Goal: Task Accomplishment & Management: Manage account settings

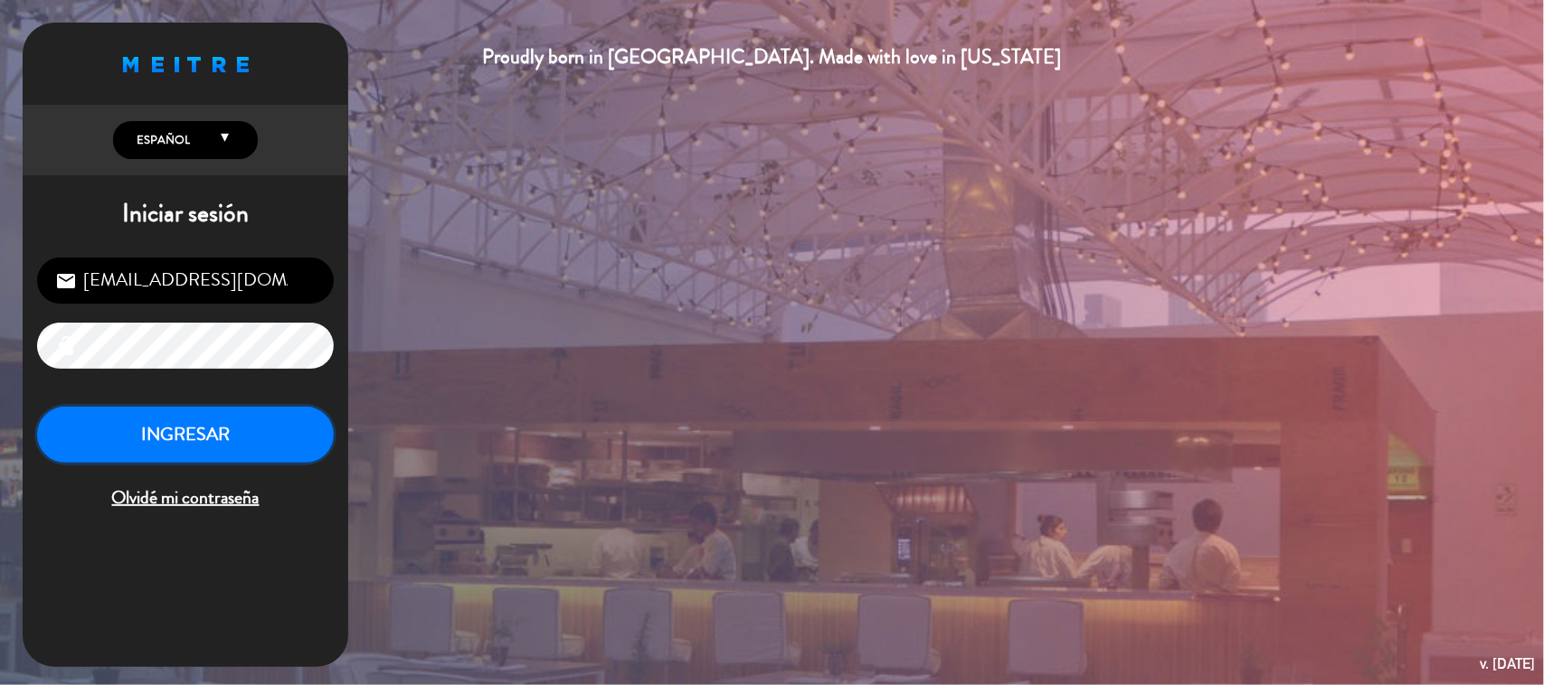
click at [294, 443] on button "INGRESAR" at bounding box center [185, 435] width 297 height 57
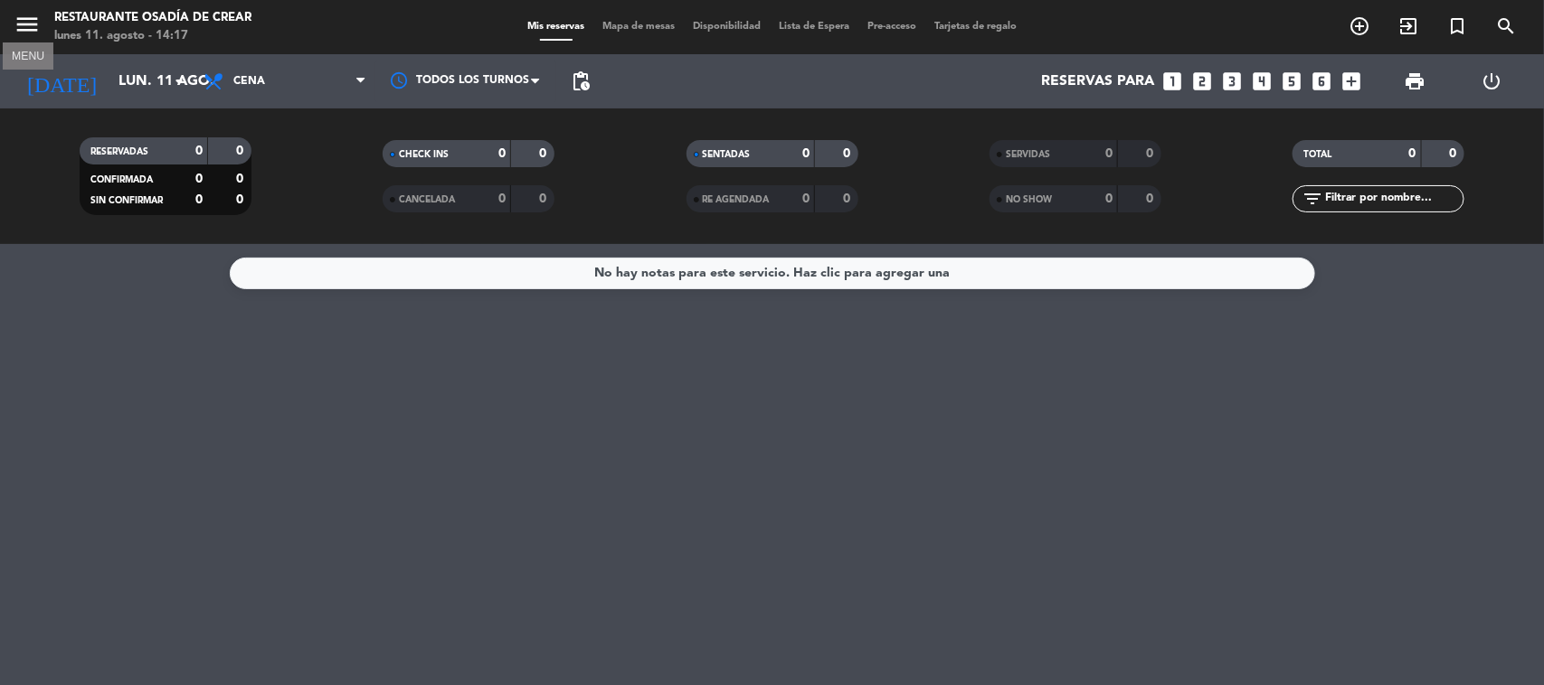
click at [18, 29] on icon "menu" at bounding box center [27, 24] width 27 height 27
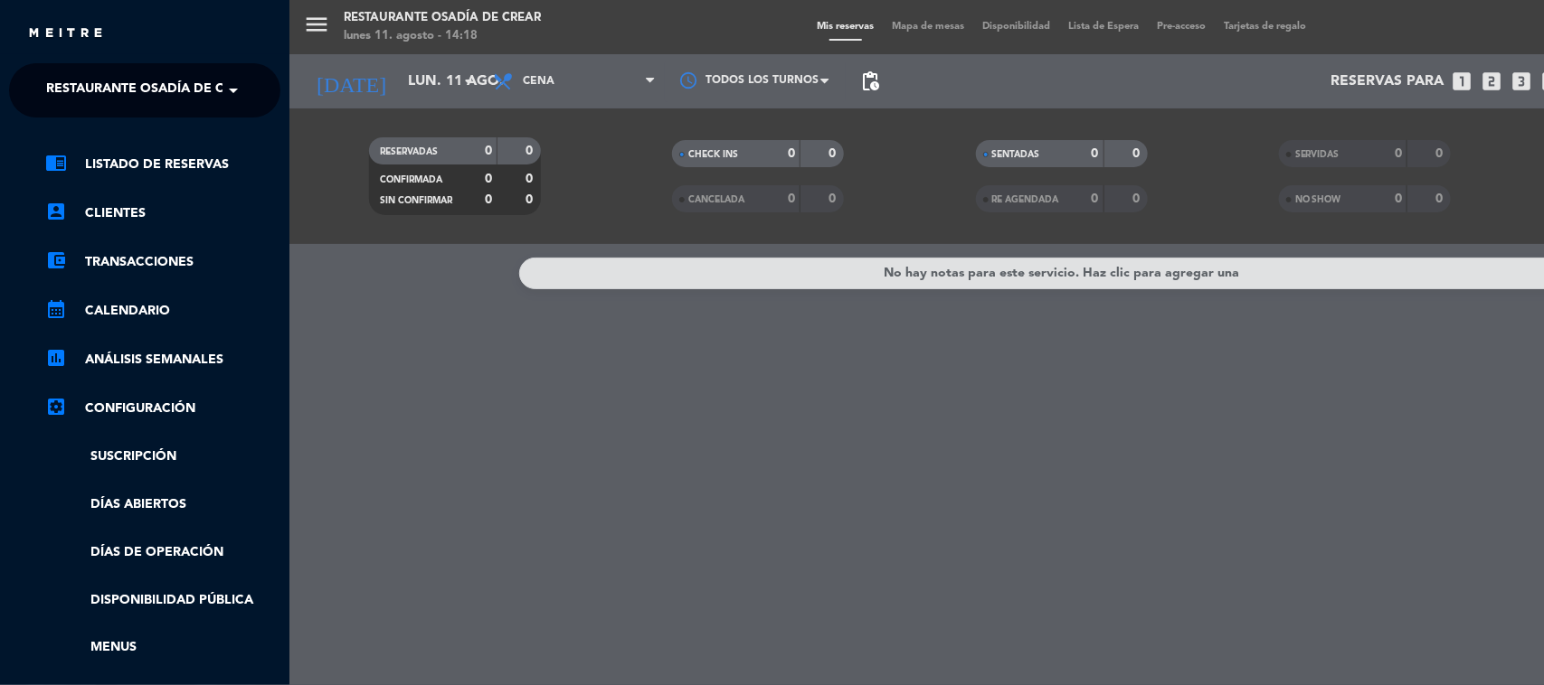
click at [377, 38] on div "menu Restaurante Osadía de Crear lunes 11. agosto - 14:18 Mis reservas Mapa de …" at bounding box center [1061, 342] width 1544 height 685
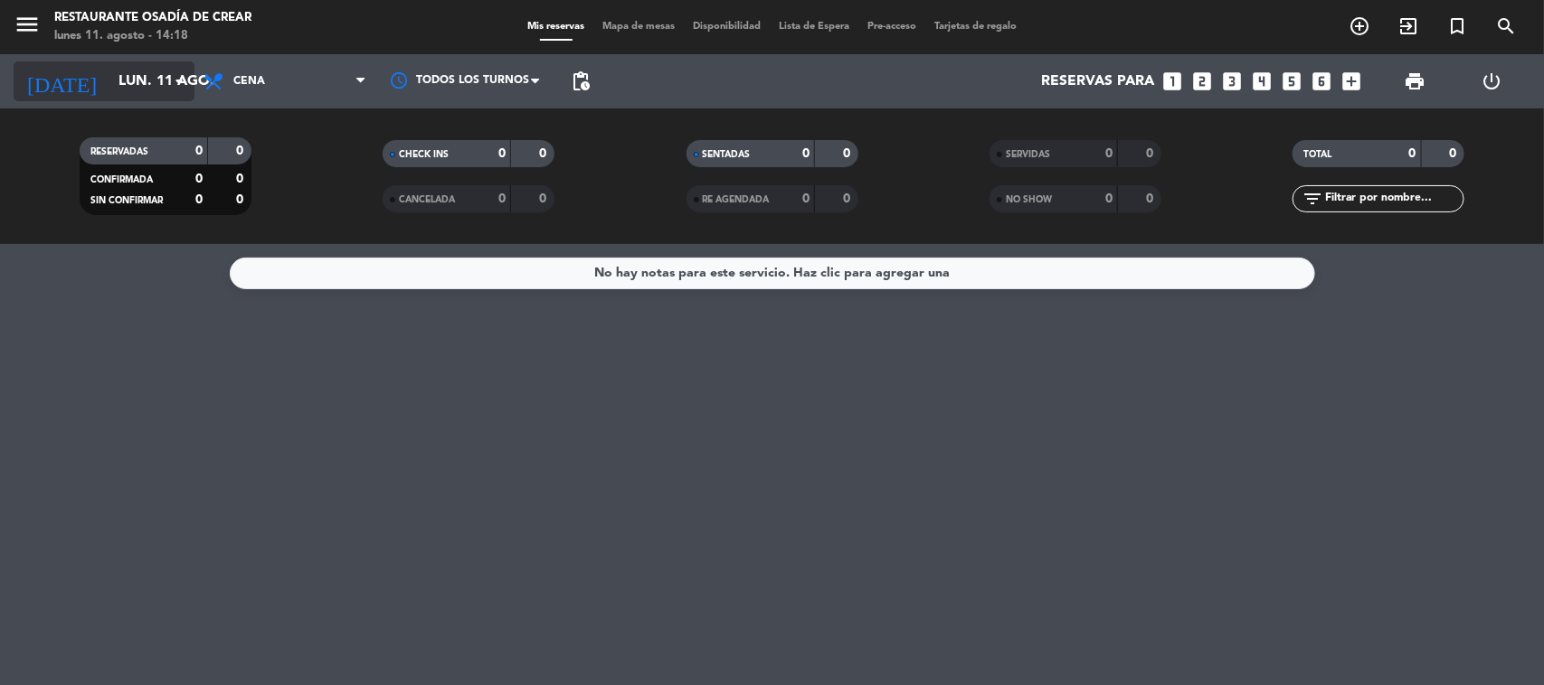
click at [174, 84] on icon "arrow_drop_down" at bounding box center [179, 82] width 22 height 22
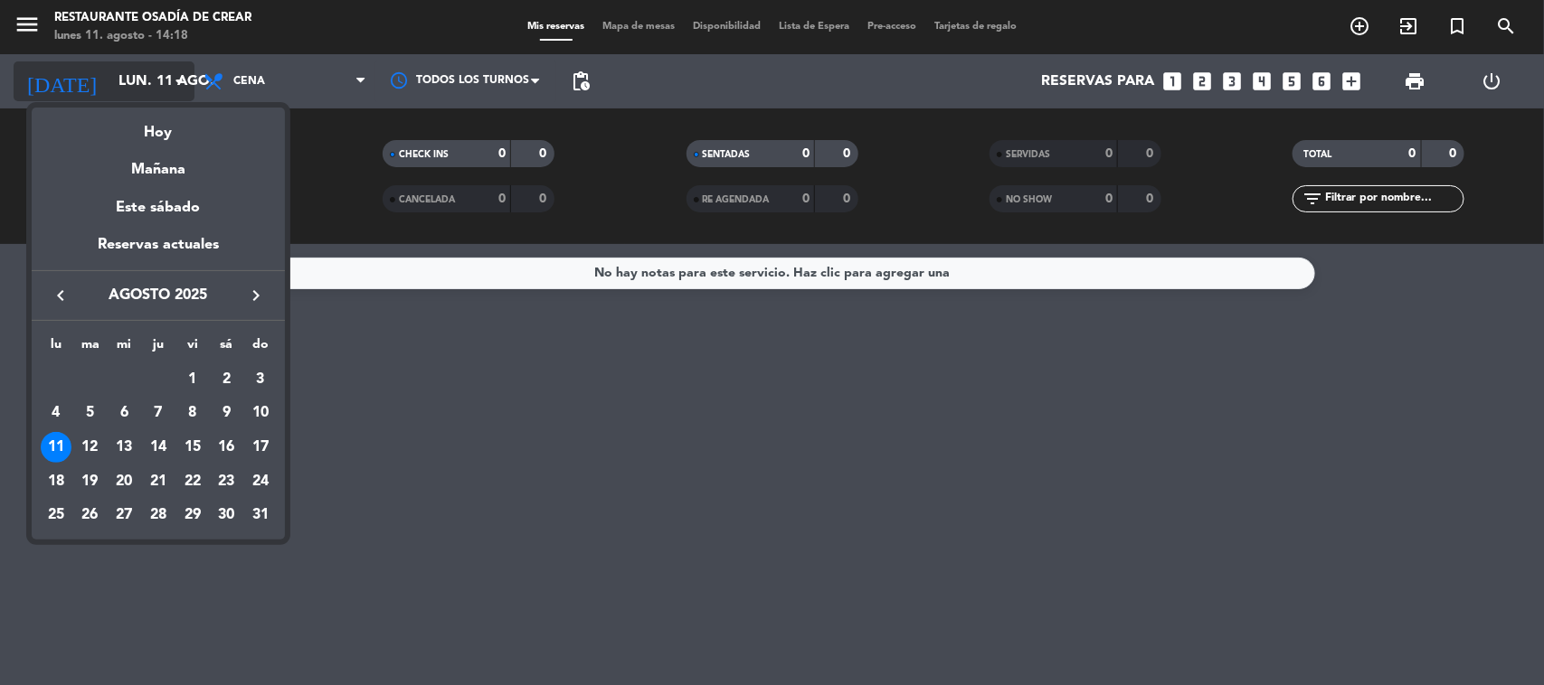
click at [127, 91] on div at bounding box center [772, 342] width 1544 height 685
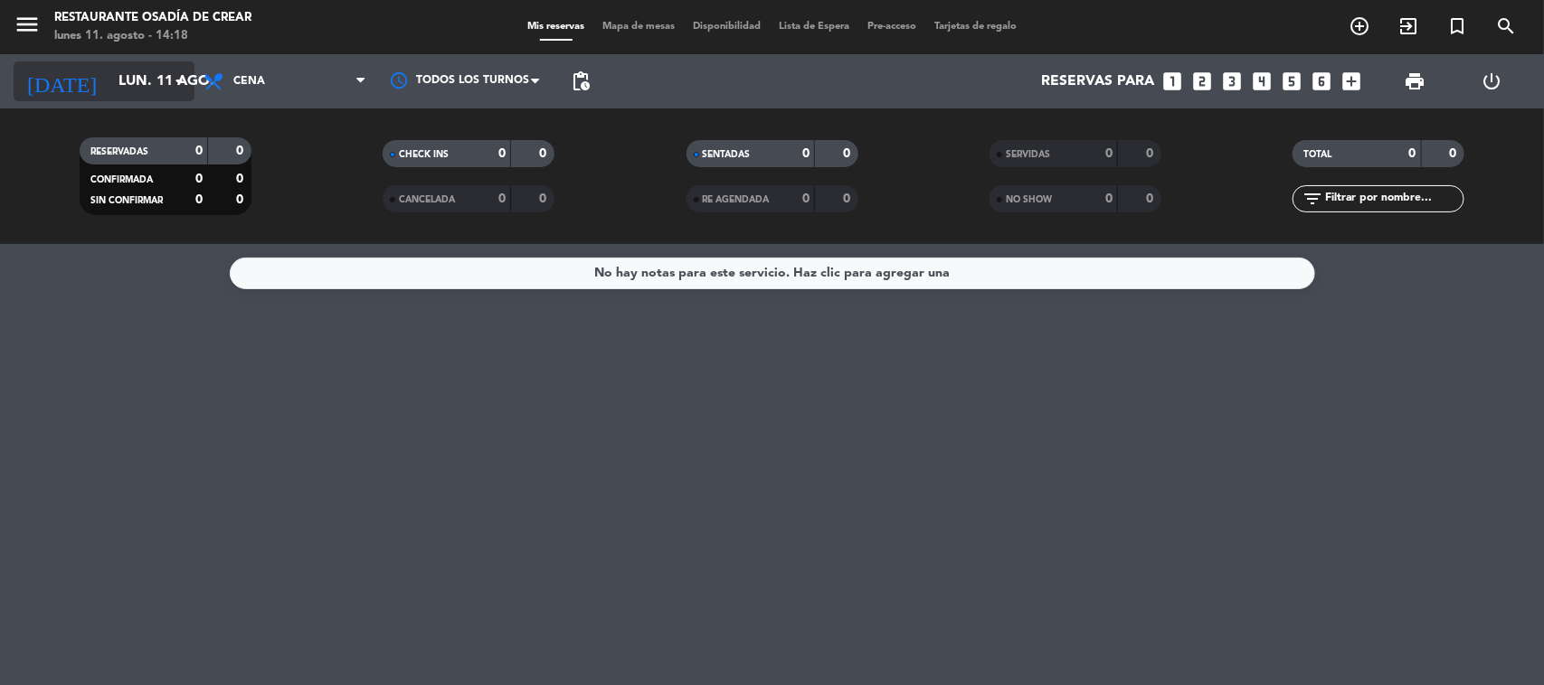
click at [127, 91] on input "lun. 11 ago." at bounding box center [204, 81] width 191 height 35
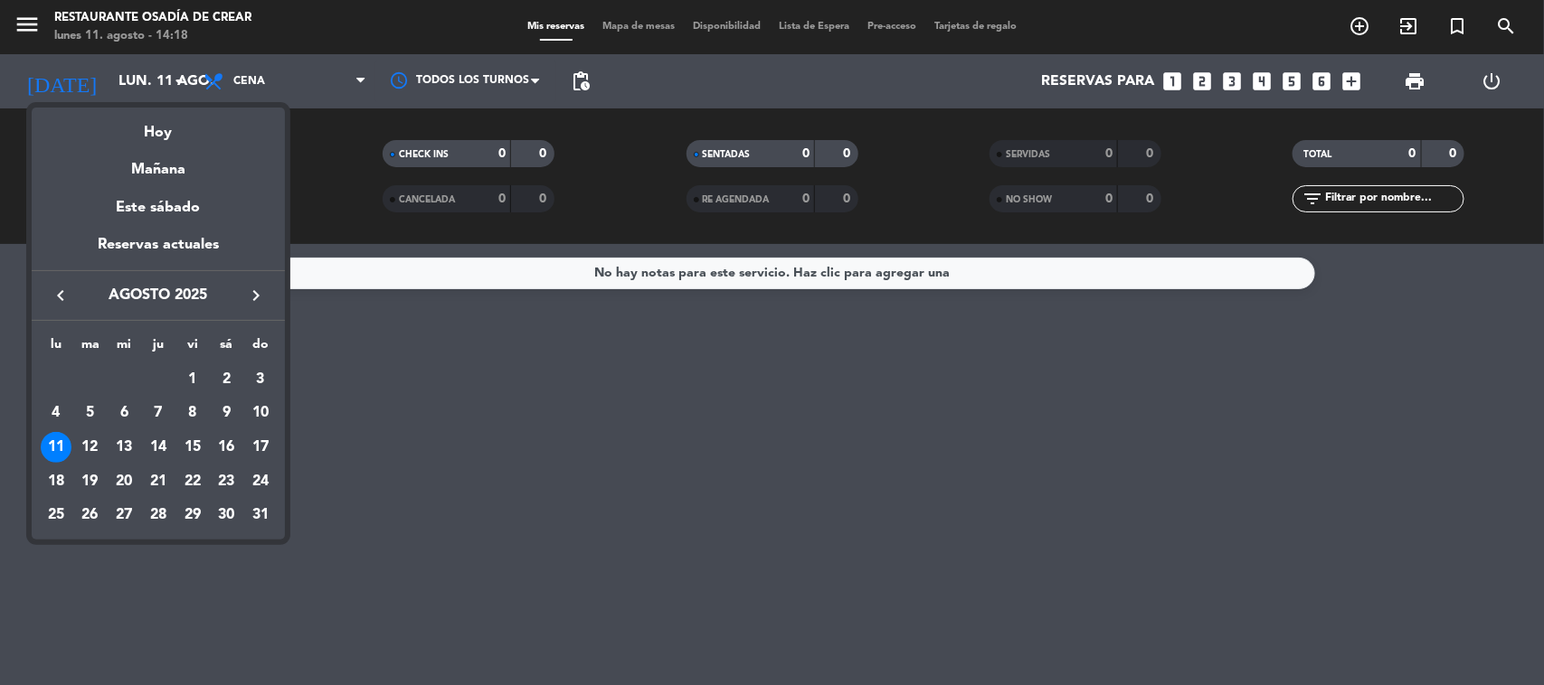
click at [312, 313] on div at bounding box center [772, 342] width 1544 height 685
click at [457, 82] on div at bounding box center [772, 342] width 1544 height 685
click at [457, 80] on div at bounding box center [772, 342] width 1544 height 685
click at [326, 127] on div at bounding box center [772, 342] width 1544 height 685
click at [358, 384] on div at bounding box center [772, 342] width 1544 height 685
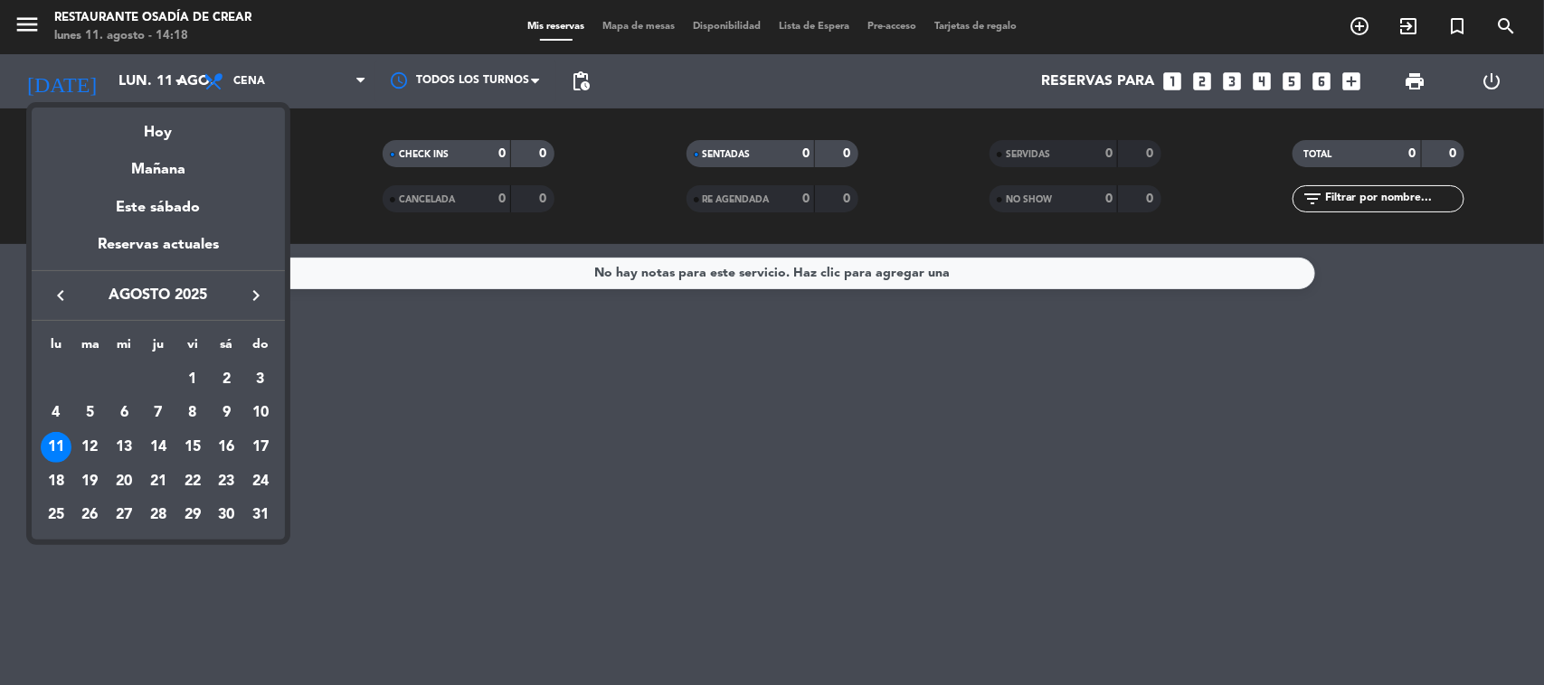
click at [358, 384] on div at bounding box center [772, 342] width 1544 height 685
drag, startPoint x: 404, startPoint y: 441, endPoint x: 410, endPoint y: 394, distance: 47.3
click at [410, 394] on div at bounding box center [772, 342] width 1544 height 685
click at [362, 174] on div at bounding box center [772, 342] width 1544 height 685
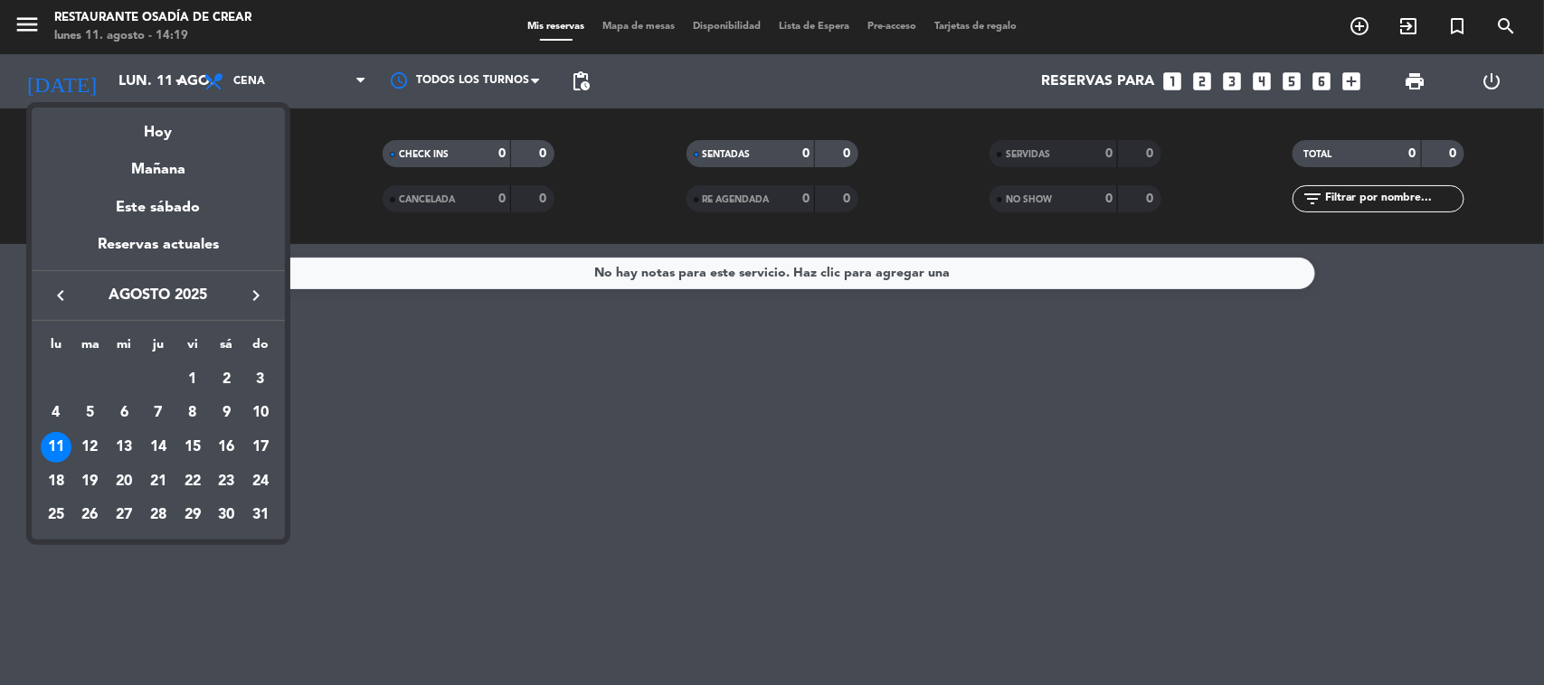
click at [111, 84] on div at bounding box center [772, 342] width 1544 height 685
click at [421, 386] on div at bounding box center [772, 342] width 1544 height 685
click at [426, 504] on div at bounding box center [772, 342] width 1544 height 685
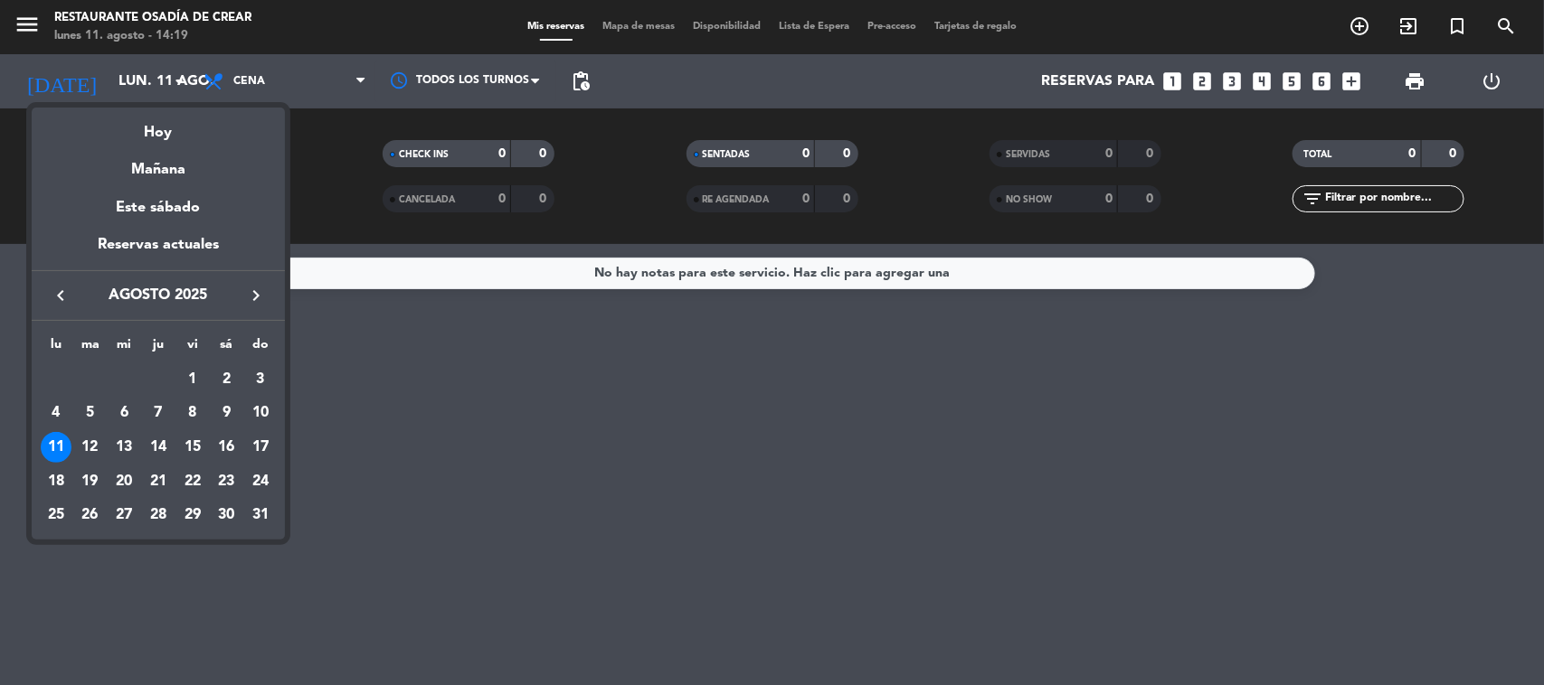
click at [430, 496] on div at bounding box center [772, 342] width 1544 height 685
click at [471, 526] on div at bounding box center [772, 342] width 1544 height 685
drag, startPoint x: 468, startPoint y: 523, endPoint x: 453, endPoint y: 377, distance: 146.4
click at [453, 378] on div at bounding box center [772, 342] width 1544 height 685
click at [29, 27] on div at bounding box center [772, 342] width 1544 height 685
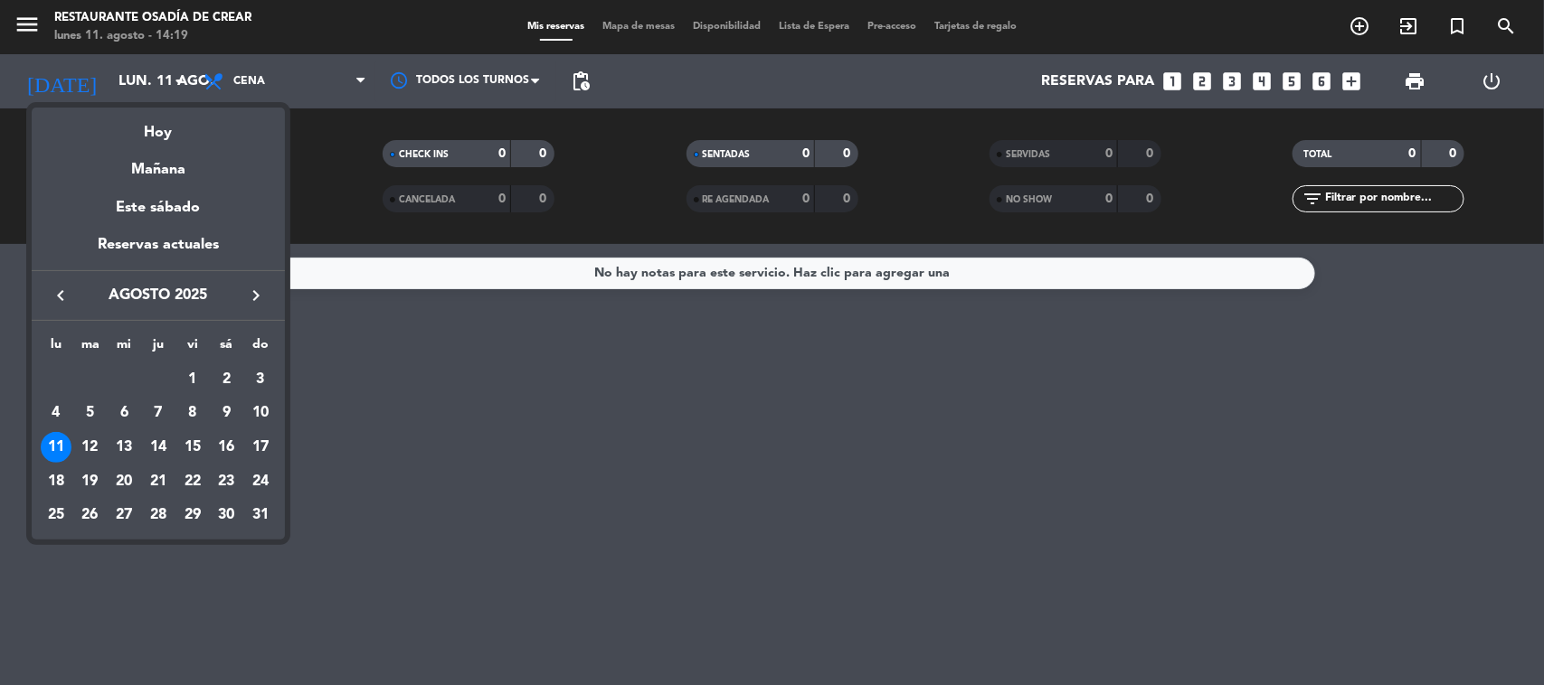
click at [33, 23] on div at bounding box center [772, 342] width 1544 height 685
click at [330, 63] on div at bounding box center [772, 342] width 1544 height 685
drag, startPoint x: 330, startPoint y: 59, endPoint x: 336, endPoint y: 41, distance: 19.2
click at [331, 57] on div at bounding box center [772, 342] width 1544 height 685
click at [339, 38] on div at bounding box center [772, 342] width 1544 height 685
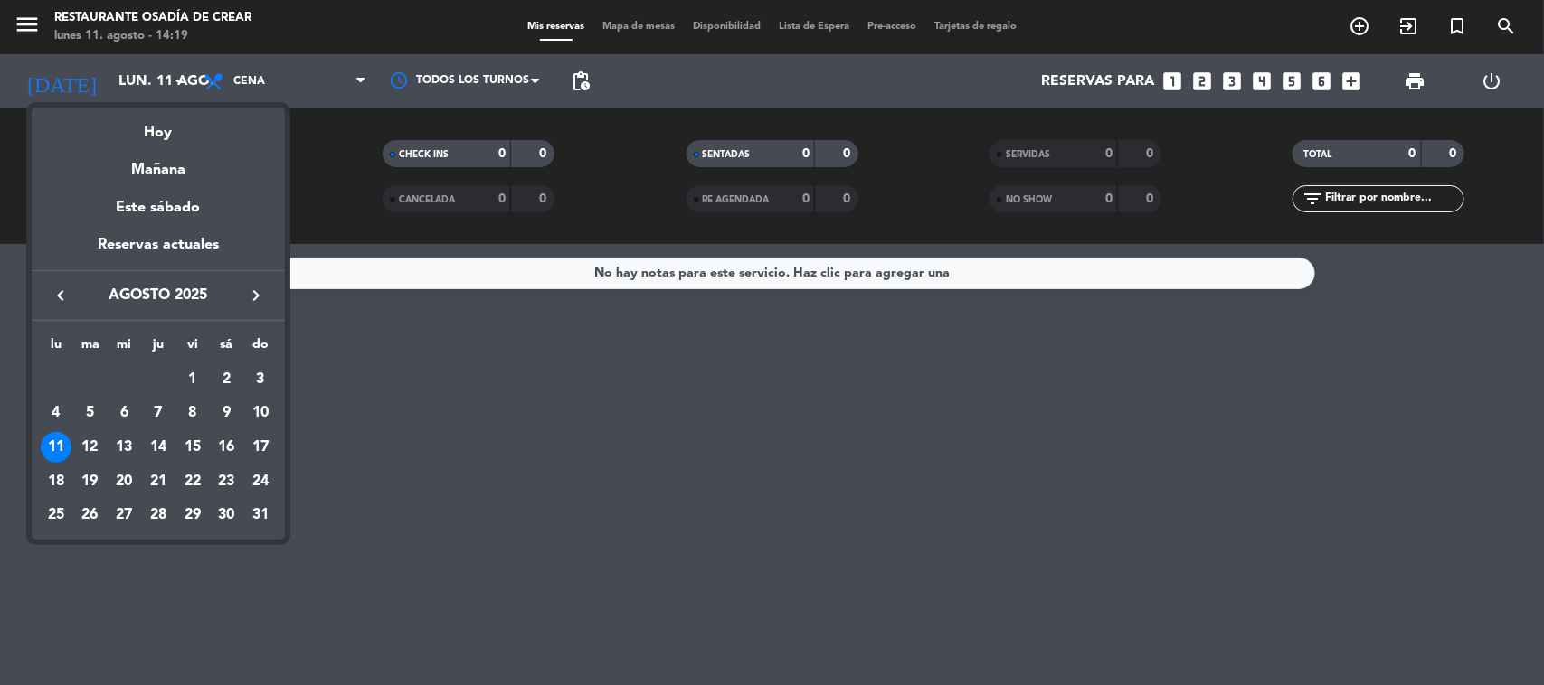
click at [339, 38] on div at bounding box center [772, 342] width 1544 height 685
click at [323, 186] on div at bounding box center [772, 342] width 1544 height 685
click at [324, 182] on div at bounding box center [772, 342] width 1544 height 685
click at [324, 178] on div at bounding box center [772, 342] width 1544 height 685
drag, startPoint x: 324, startPoint y: 177, endPoint x: 403, endPoint y: 480, distance: 313.2
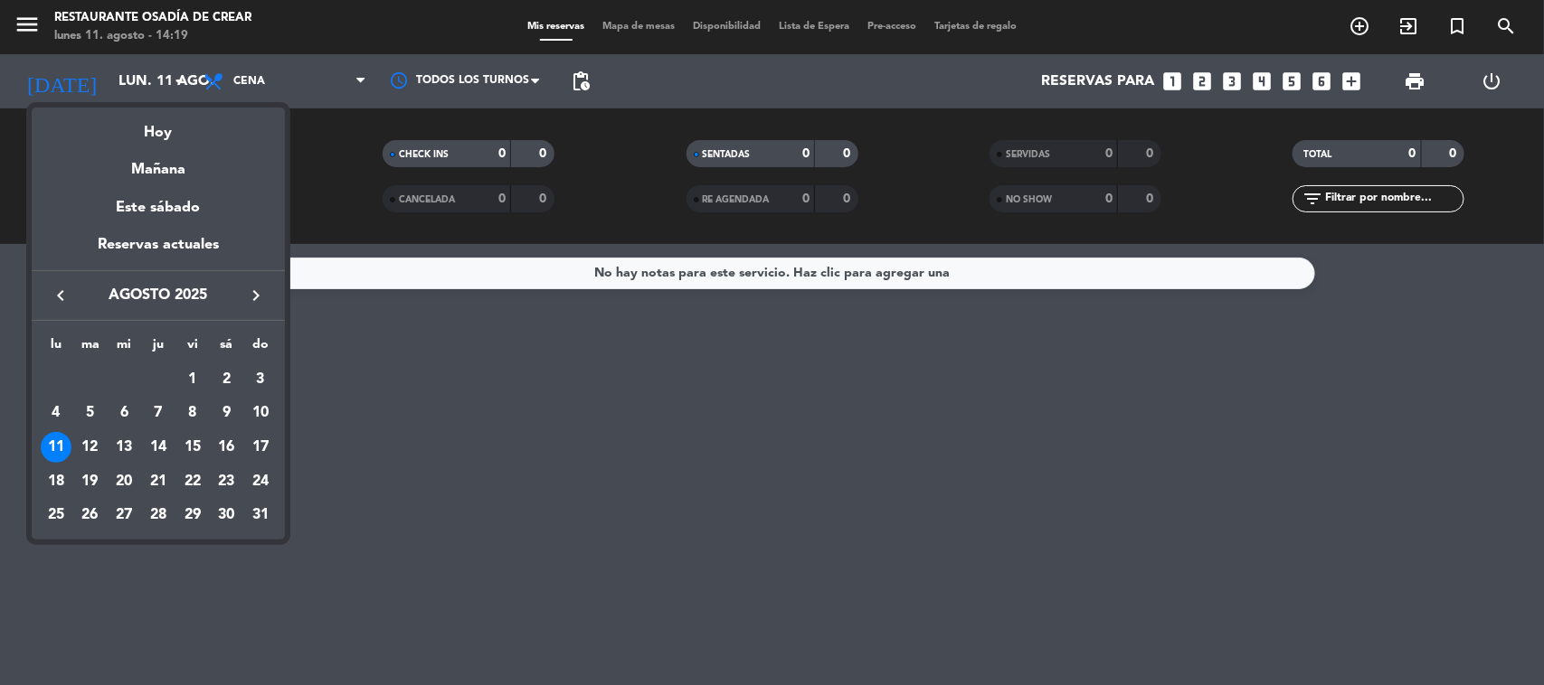
click at [390, 479] on div at bounding box center [772, 342] width 1544 height 685
drag, startPoint x: 404, startPoint y: 476, endPoint x: 526, endPoint y: 357, distance: 170.1
click at [404, 475] on div at bounding box center [772, 342] width 1544 height 685
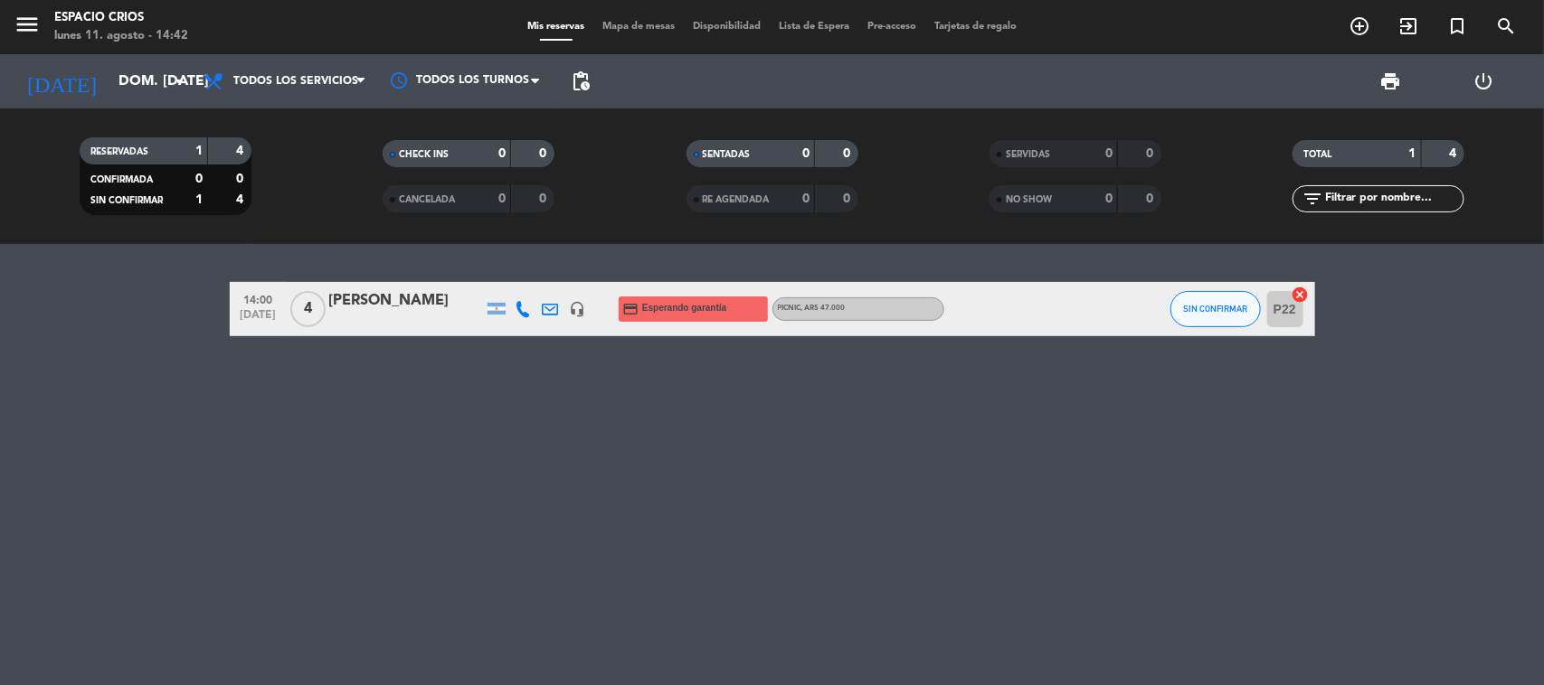
click at [333, 299] on div "[PERSON_NAME]" at bounding box center [406, 301] width 154 height 24
